Goal: Register for event/course

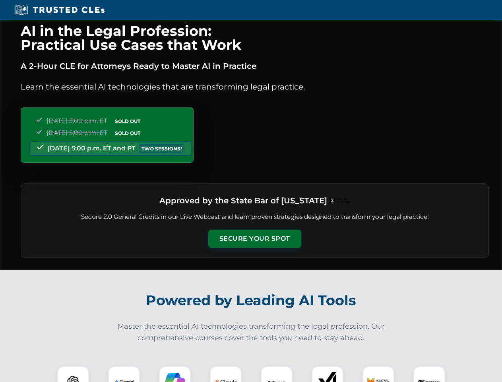
click at [255, 239] on button "Secure Your Spot" at bounding box center [254, 239] width 93 height 18
click at [73, 374] on img at bounding box center [73, 381] width 23 height 23
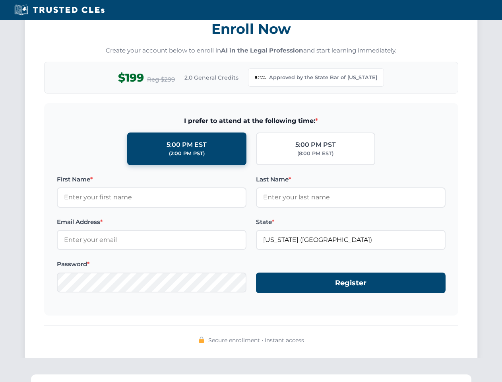
scroll to position [775, 0]
